Goal: Information Seeking & Learning: Learn about a topic

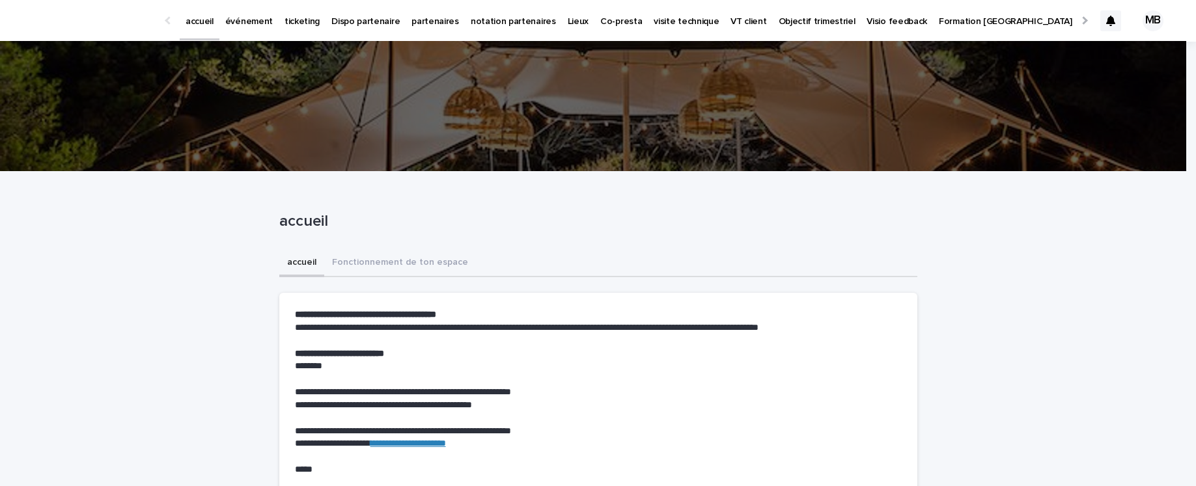
click at [424, 24] on p "partenaires" at bounding box center [435, 13] width 48 height 27
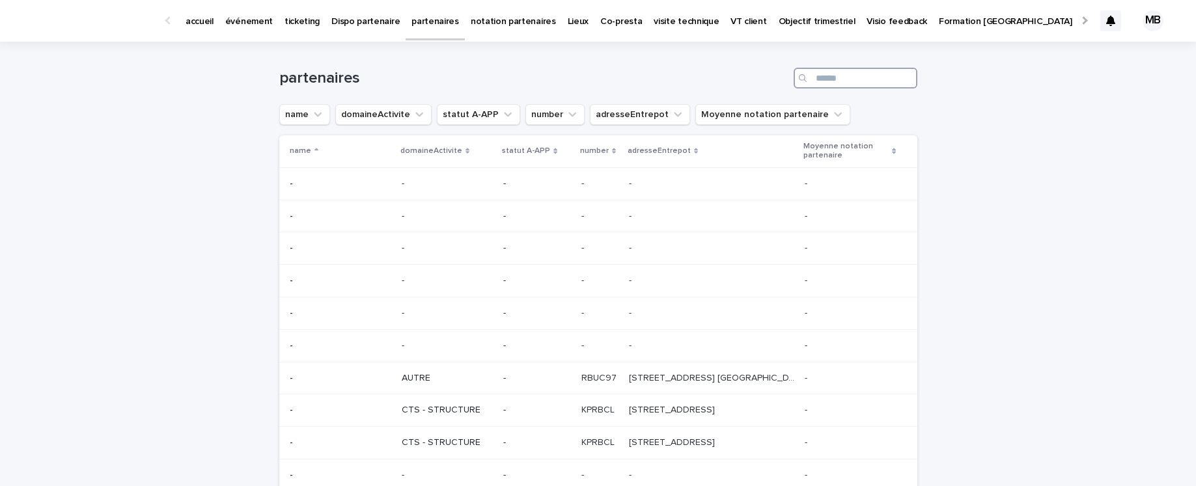
click at [833, 77] on input "Search" at bounding box center [856, 78] width 124 height 21
click at [411, 21] on p "partenaires" at bounding box center [435, 13] width 48 height 27
click at [568, 20] on p "Lieux" at bounding box center [578, 13] width 21 height 27
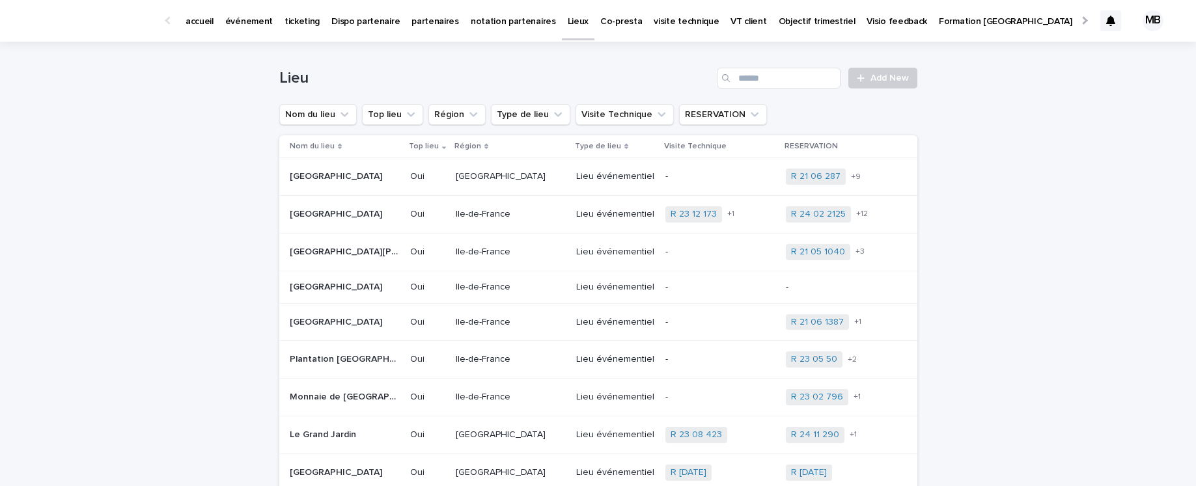
click at [411, 21] on p "partenaires" at bounding box center [435, 13] width 48 height 27
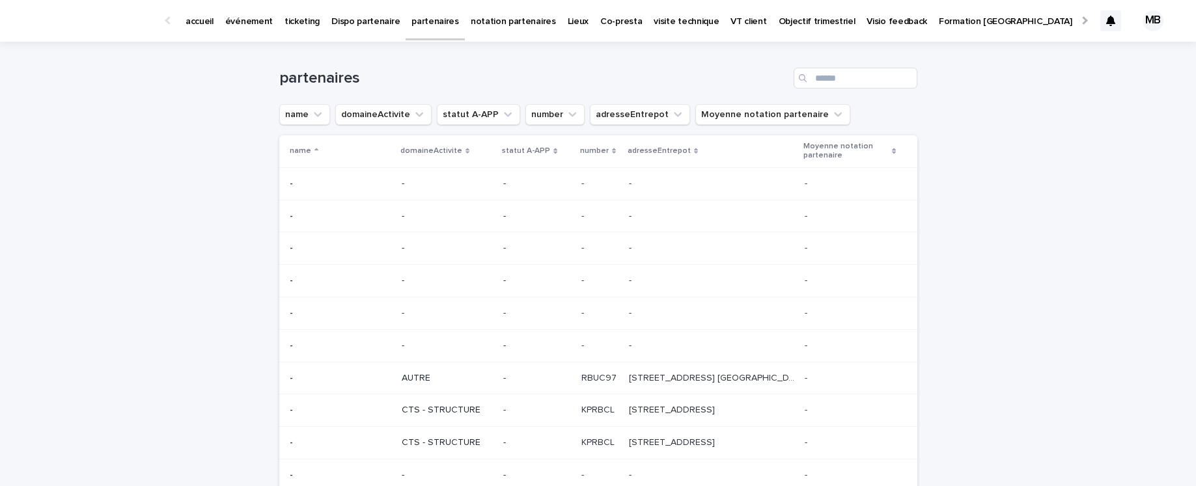
click at [207, 23] on p "accueil" at bounding box center [200, 13] width 28 height 27
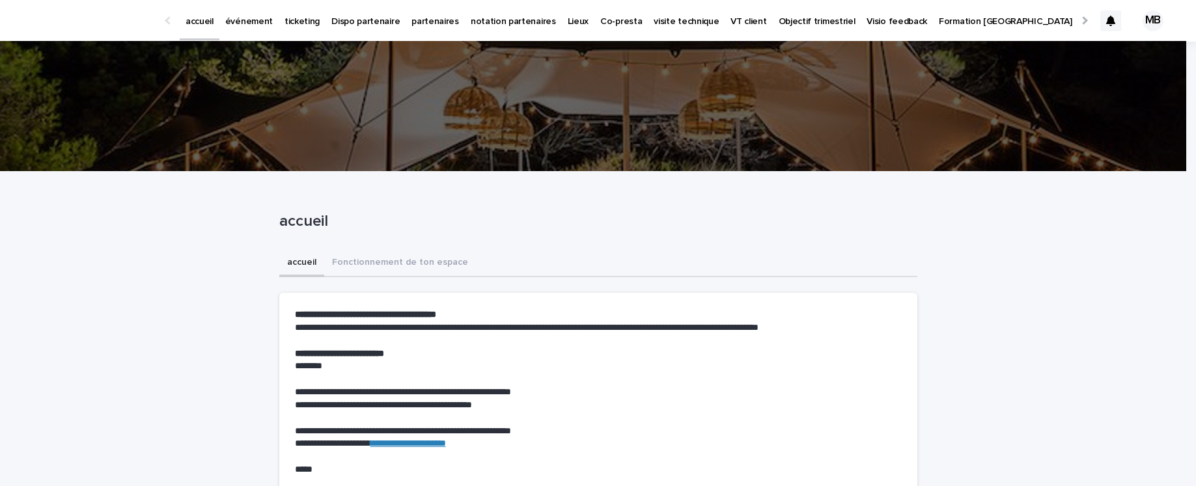
click at [351, 21] on p "Dispo partenaire" at bounding box center [365, 13] width 68 height 27
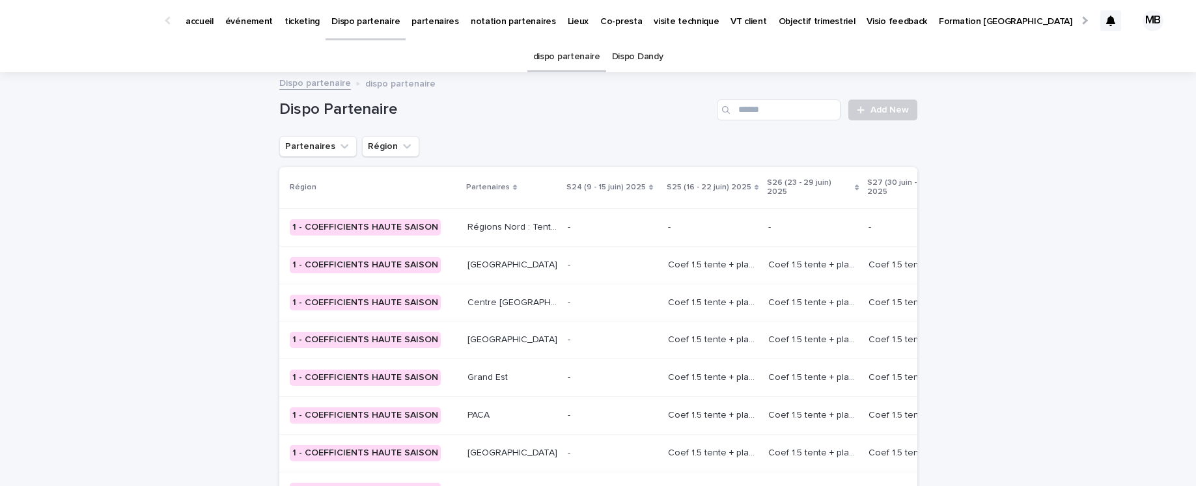
click at [415, 21] on p "partenaires" at bounding box center [435, 13] width 48 height 27
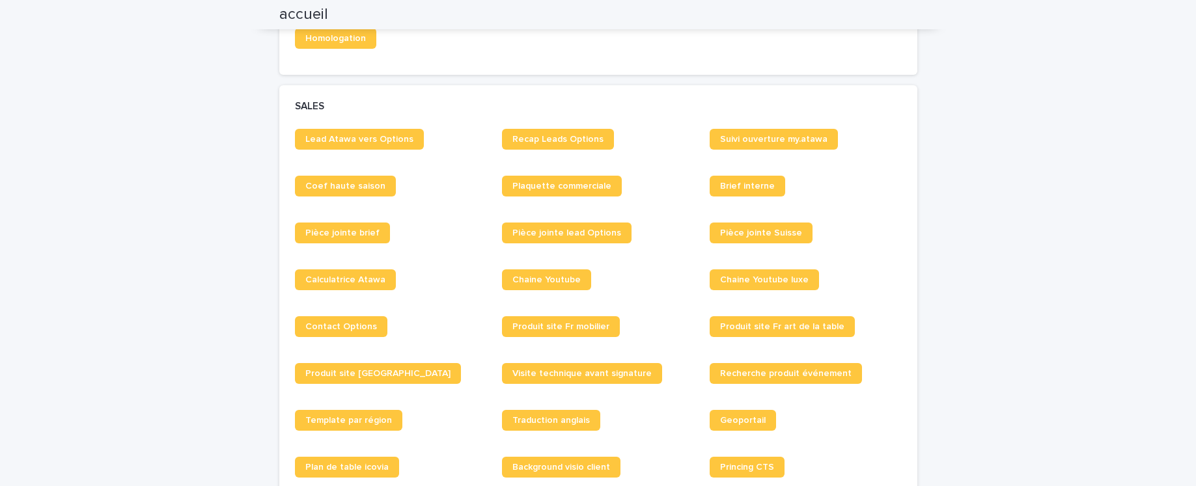
scroll to position [1129, 0]
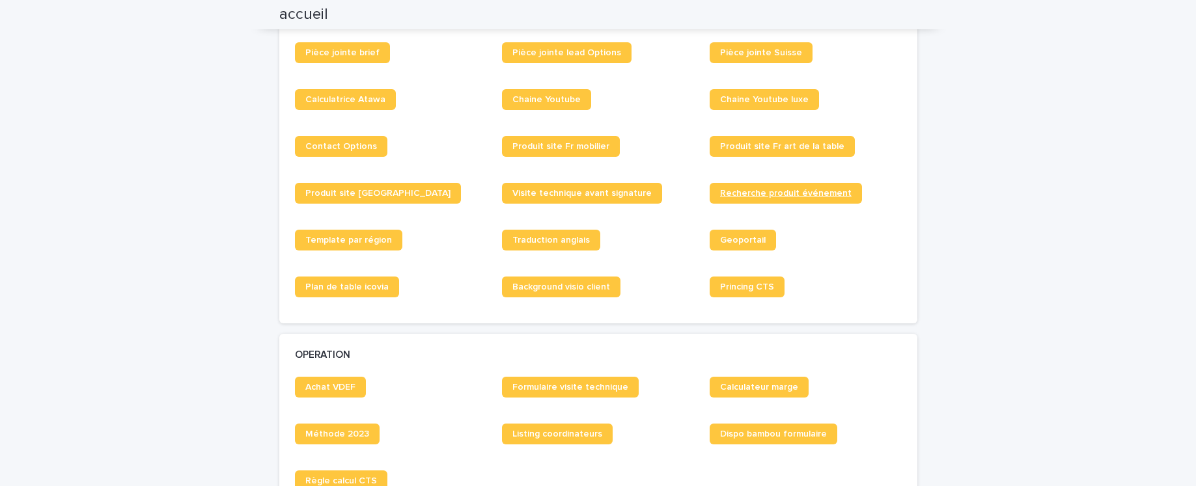
click at [818, 197] on span "Recherche produit événement" at bounding box center [786, 193] width 132 height 9
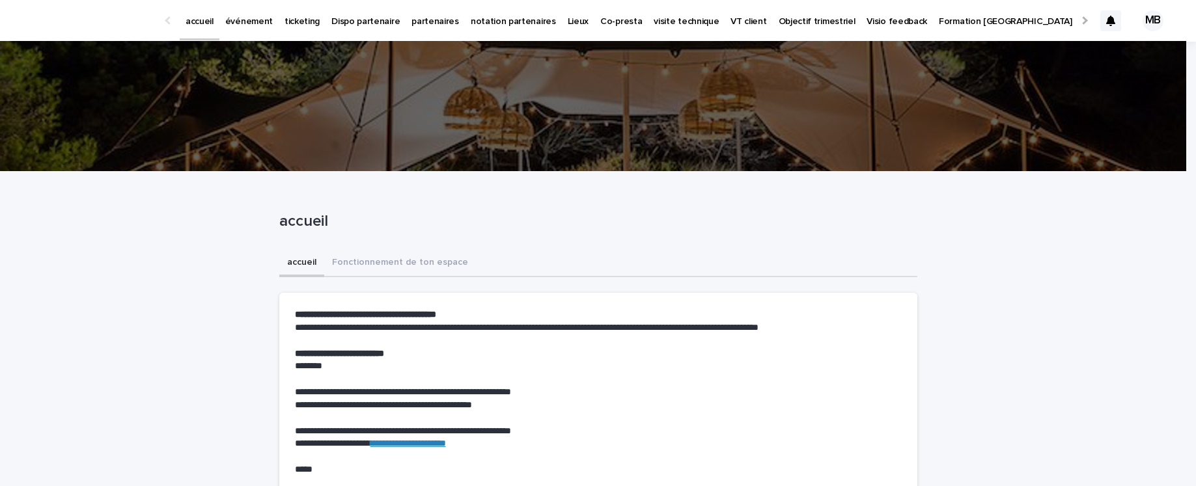
click at [237, 21] on p "événement" at bounding box center [249, 13] width 48 height 27
click at [201, 19] on p "accueil" at bounding box center [200, 13] width 28 height 27
click at [939, 18] on p "Formation [GEOGRAPHIC_DATA]" at bounding box center [1005, 13] width 133 height 27
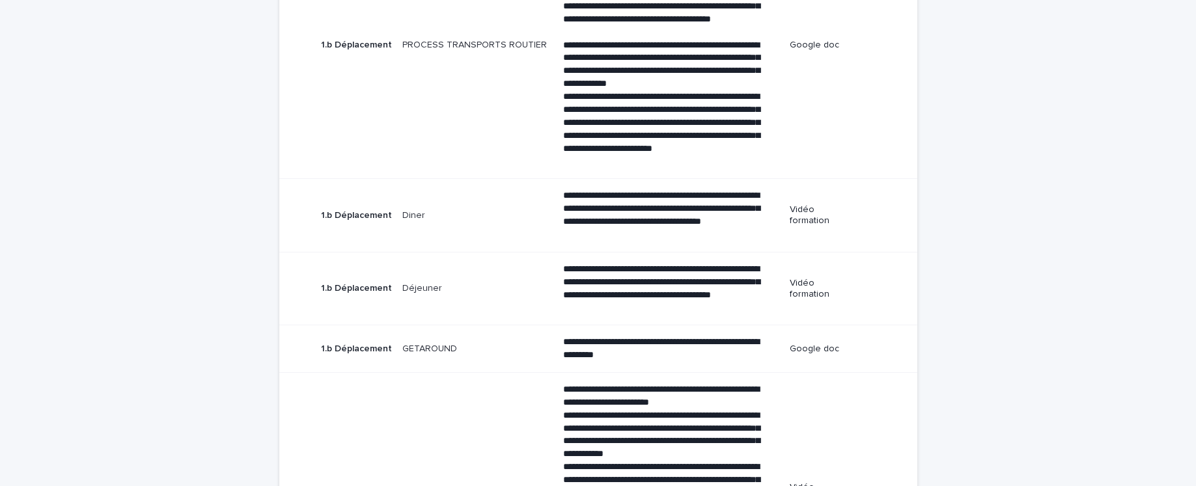
scroll to position [116, 0]
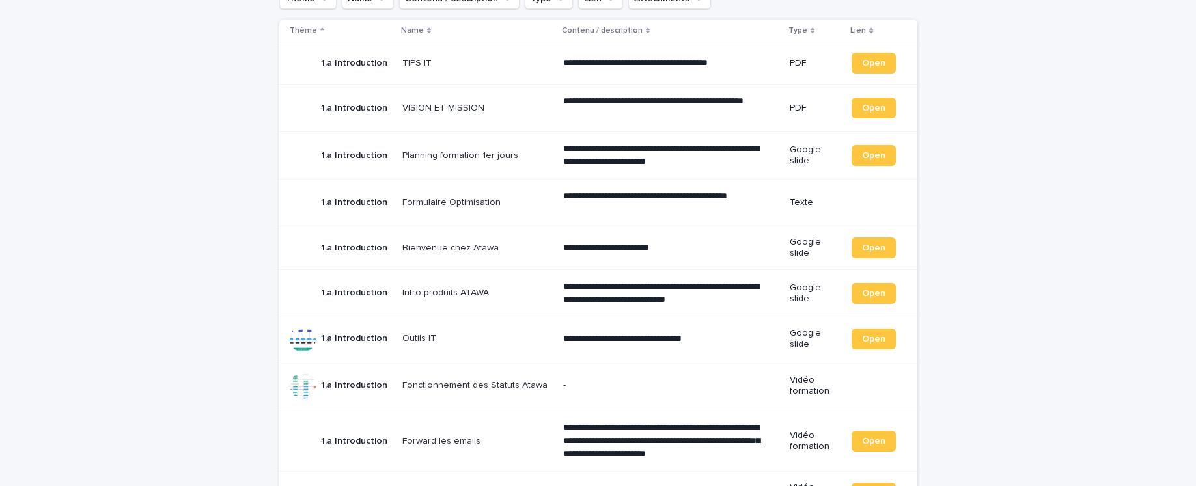
click at [421, 335] on p "Outils IT" at bounding box center [420, 338] width 36 height 14
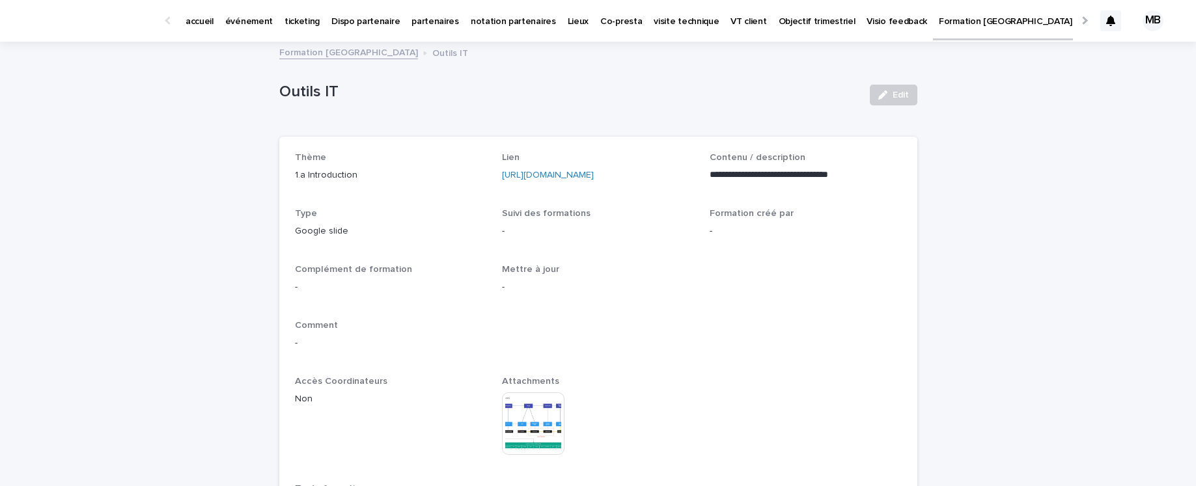
click at [322, 59] on link "Formation [GEOGRAPHIC_DATA]" at bounding box center [348, 51] width 139 height 15
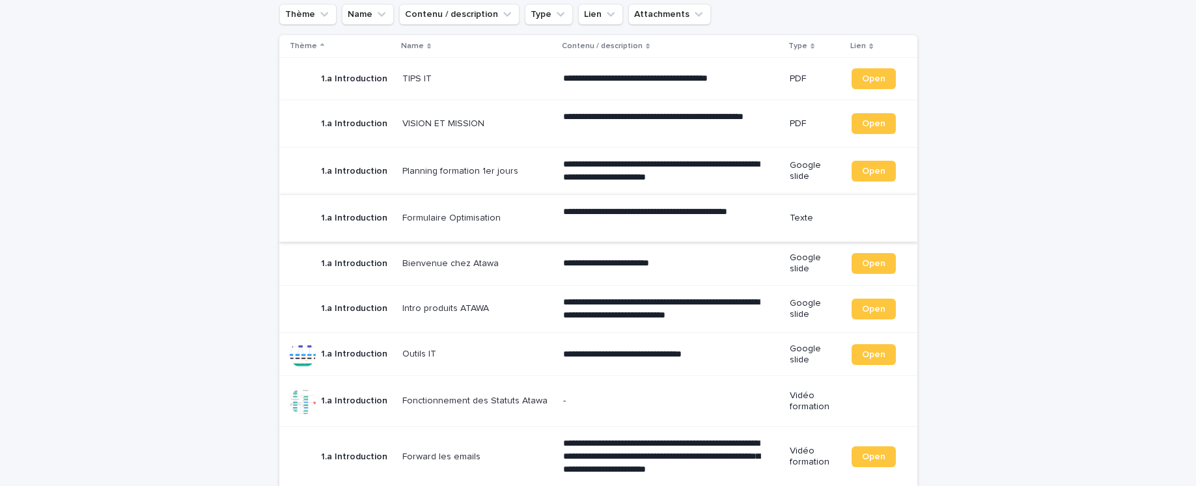
scroll to position [99, 0]
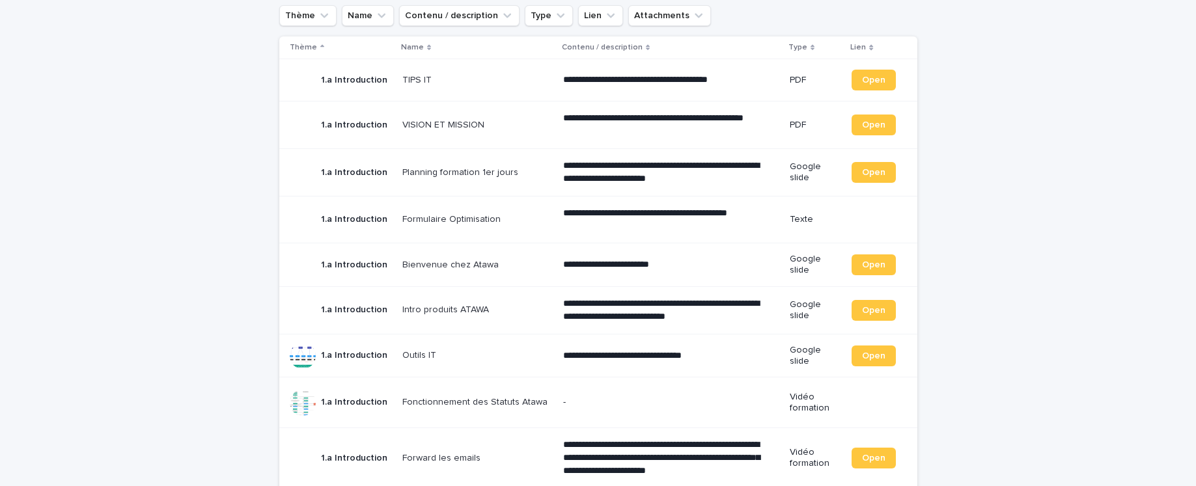
click at [439, 170] on p "Planning formation 1er jours" at bounding box center [461, 172] width 118 height 14
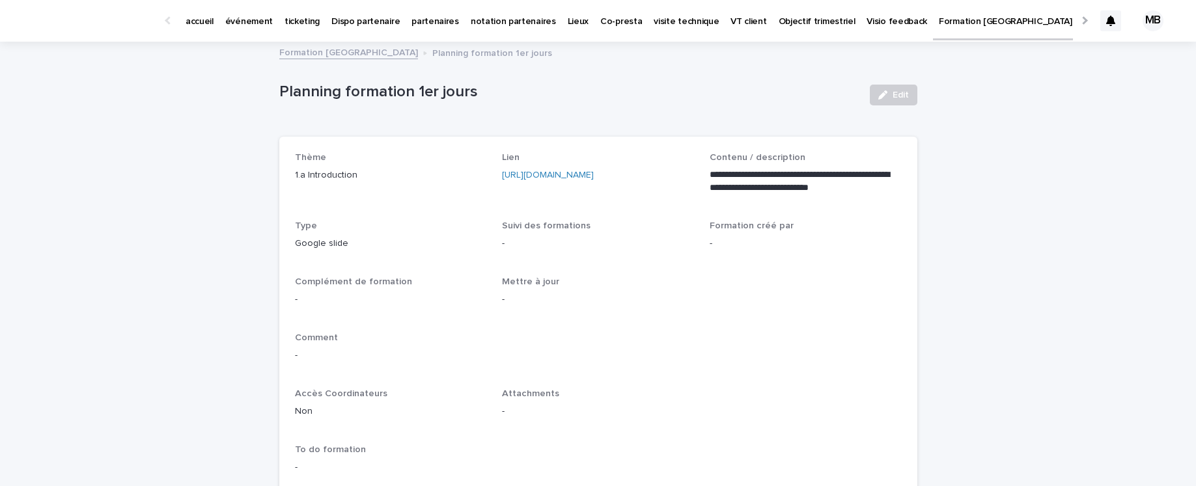
click at [290, 55] on link "Formation [GEOGRAPHIC_DATA]" at bounding box center [348, 51] width 139 height 15
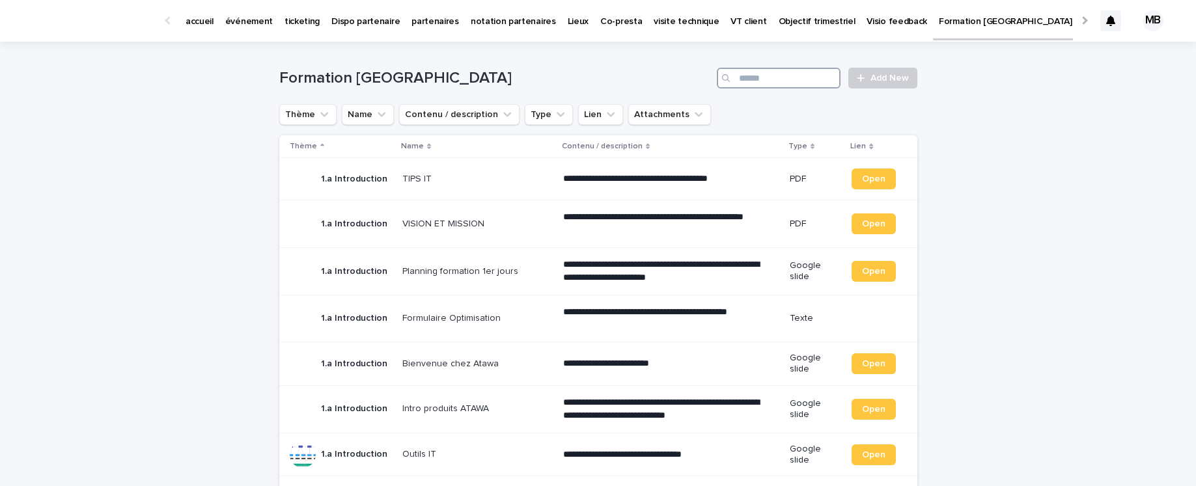
click at [769, 82] on input "Search" at bounding box center [779, 78] width 124 height 21
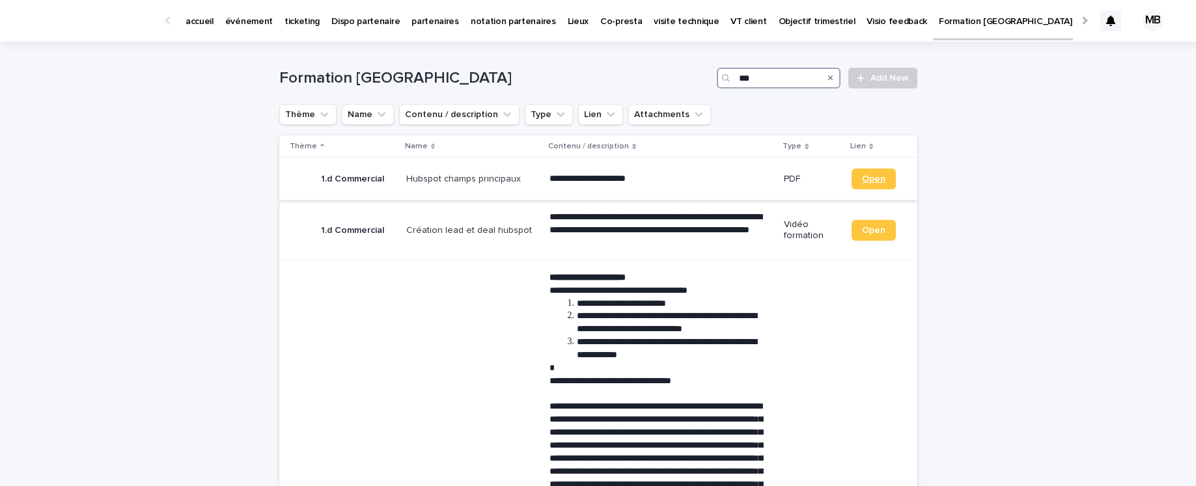
type input "***"
click at [863, 178] on span "Open" at bounding box center [873, 178] width 23 height 9
click at [867, 227] on span "Open" at bounding box center [873, 230] width 23 height 9
